Goal: Find specific page/section: Find specific page/section

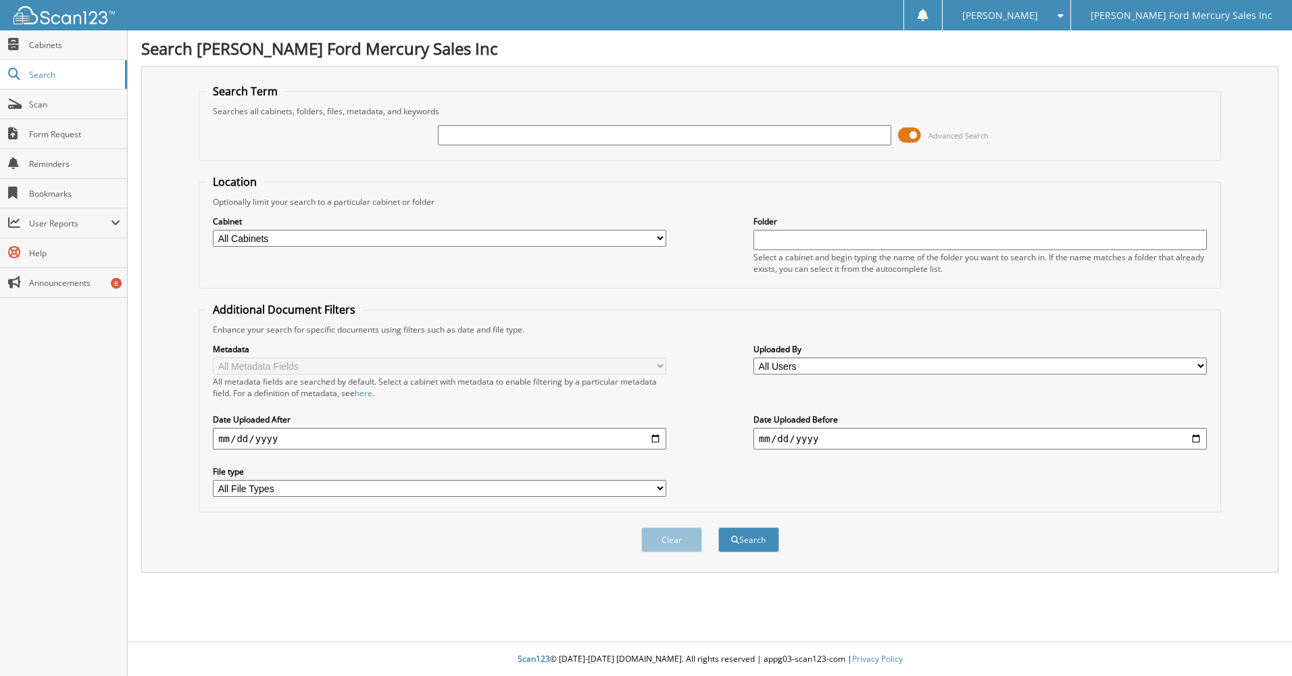
click at [458, 130] on input "text" at bounding box center [665, 135] width 454 height 20
type input "jb25282"
click at [719, 527] on button "Search" at bounding box center [749, 539] width 61 height 25
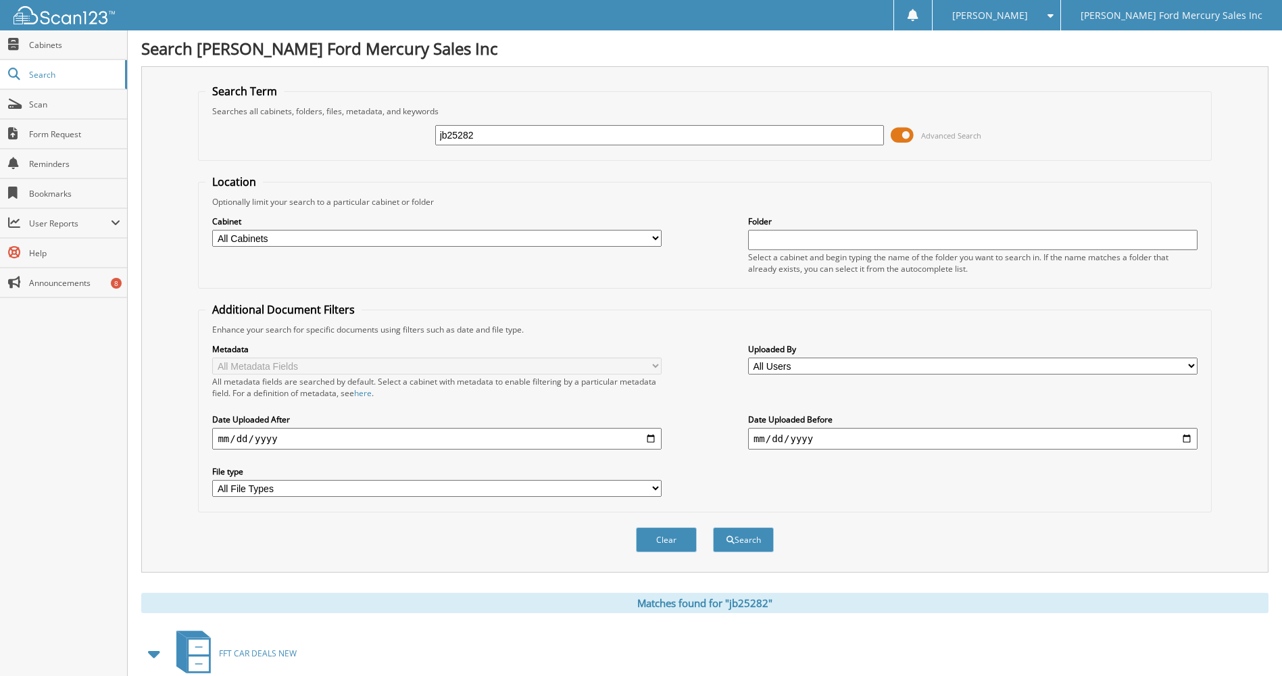
scroll to position [80, 0]
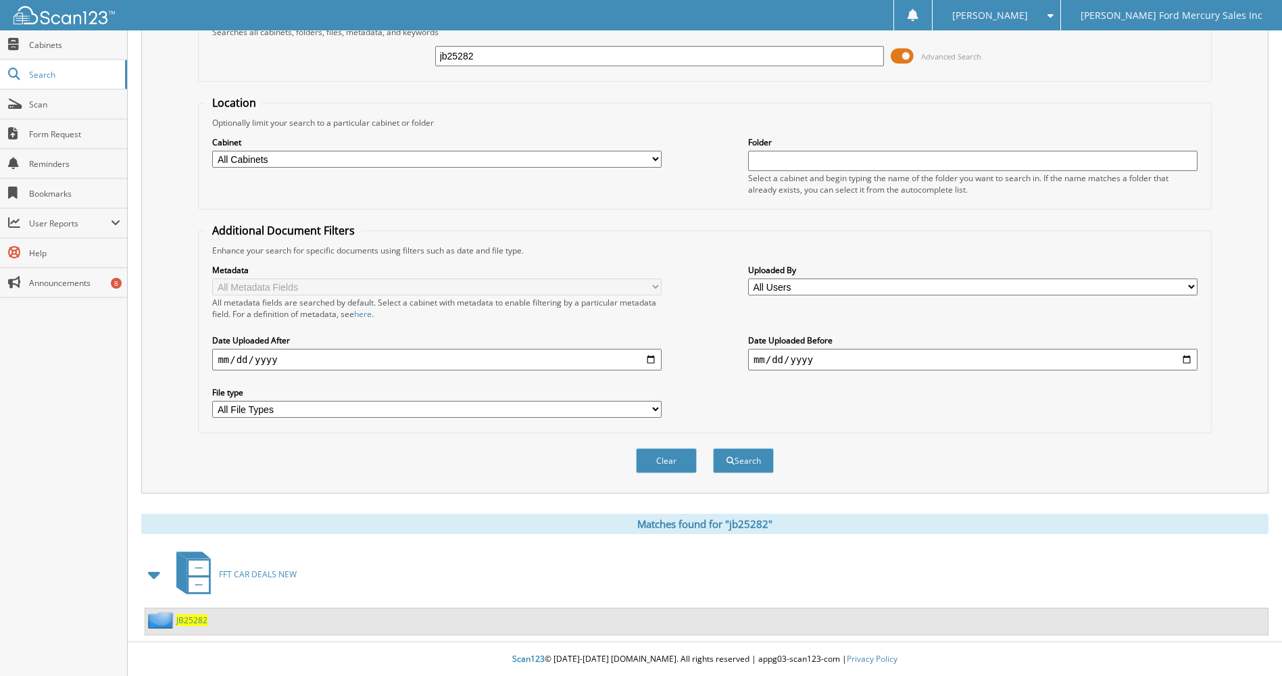
click at [193, 621] on span "JB25282" at bounding box center [191, 619] width 31 height 11
